Goal: Task Accomplishment & Management: Use online tool/utility

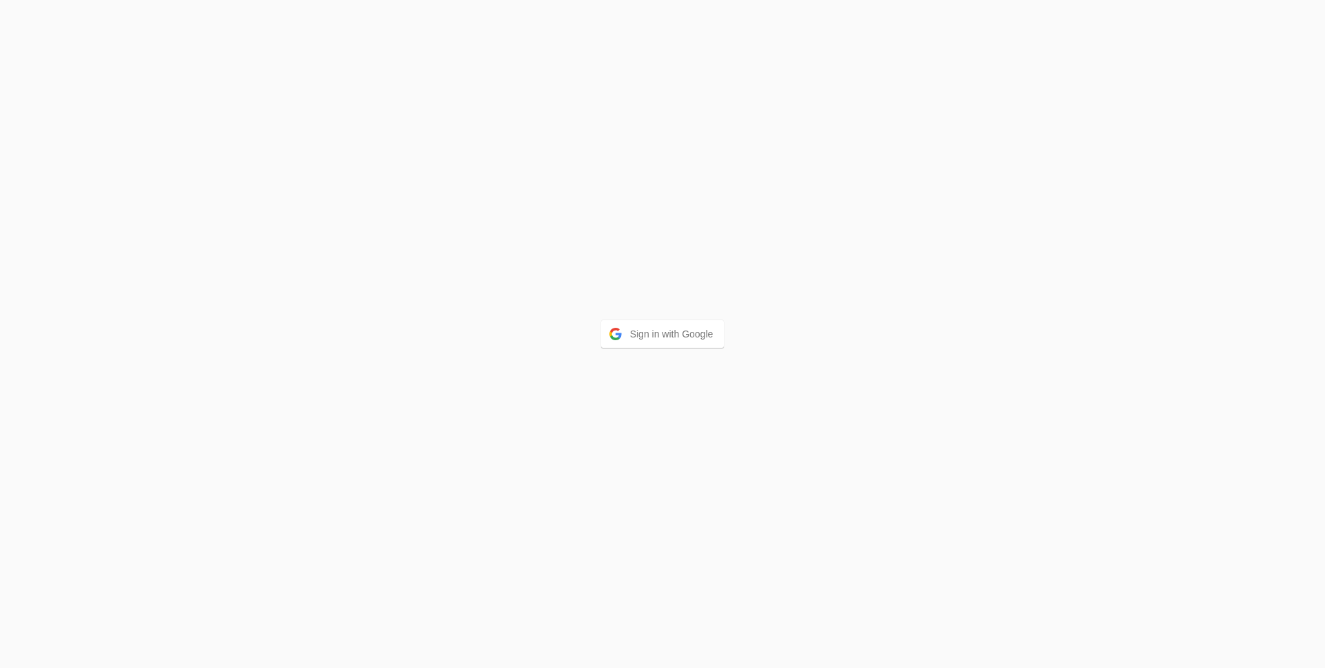
click at [691, 330] on button "Sign in with Google" at bounding box center [663, 334] width 124 height 28
